Goal: Transaction & Acquisition: Subscribe to service/newsletter

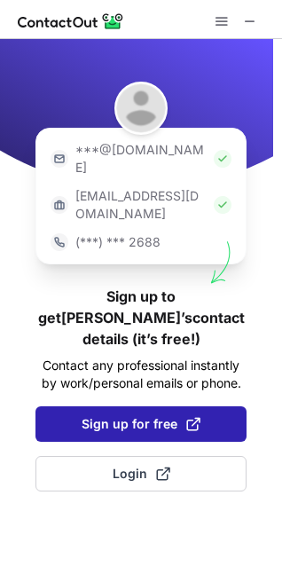
click at [105, 415] on span "Sign up for free" at bounding box center [141, 424] width 119 height 18
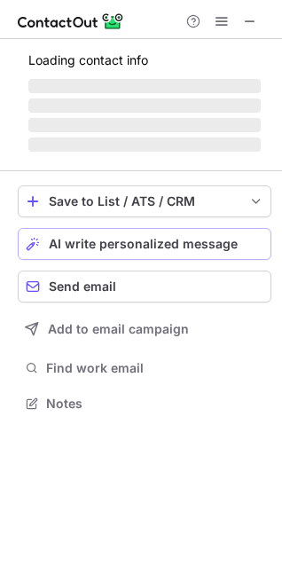
scroll to position [391, 282]
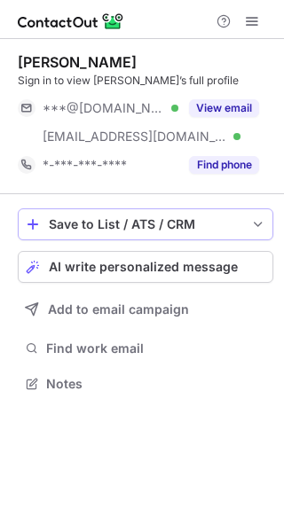
scroll to position [372, 284]
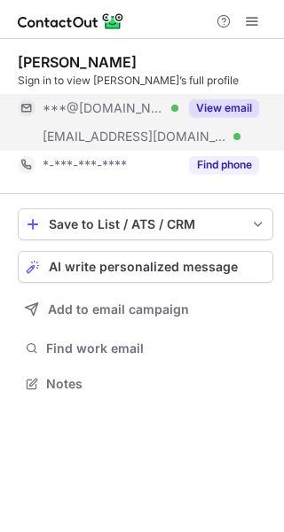
click at [224, 113] on button "View email" at bounding box center [224, 108] width 70 height 18
